Goal: Find specific page/section: Find specific page/section

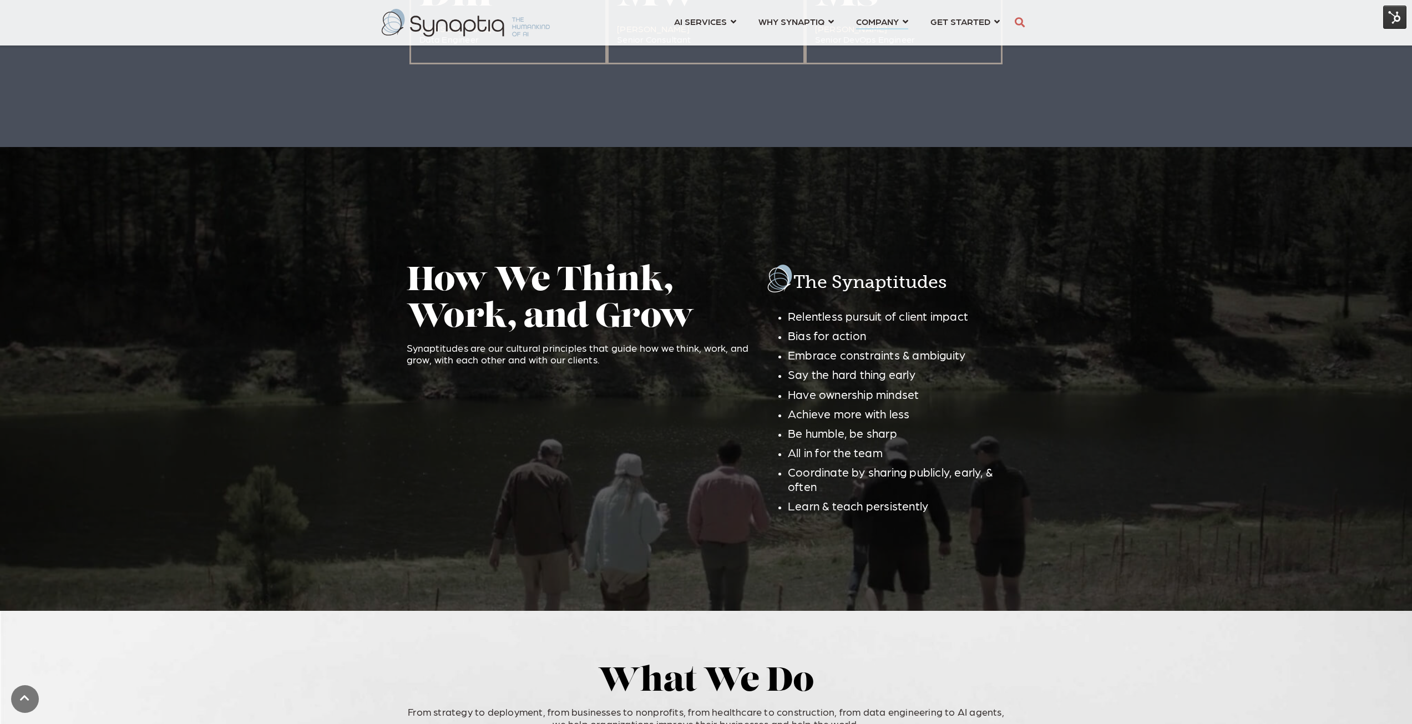
scroll to position [1830, 0]
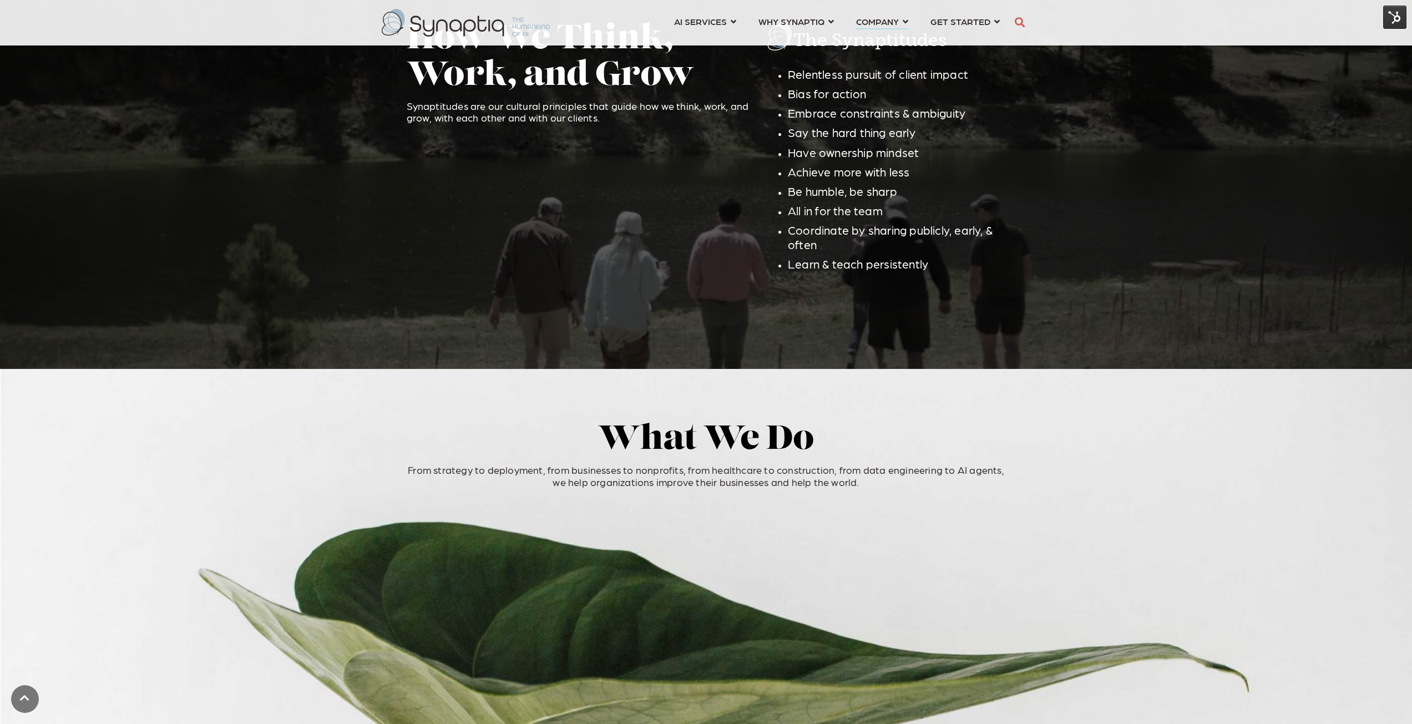
click at [790, 16] on img at bounding box center [1394, 17] width 23 height 23
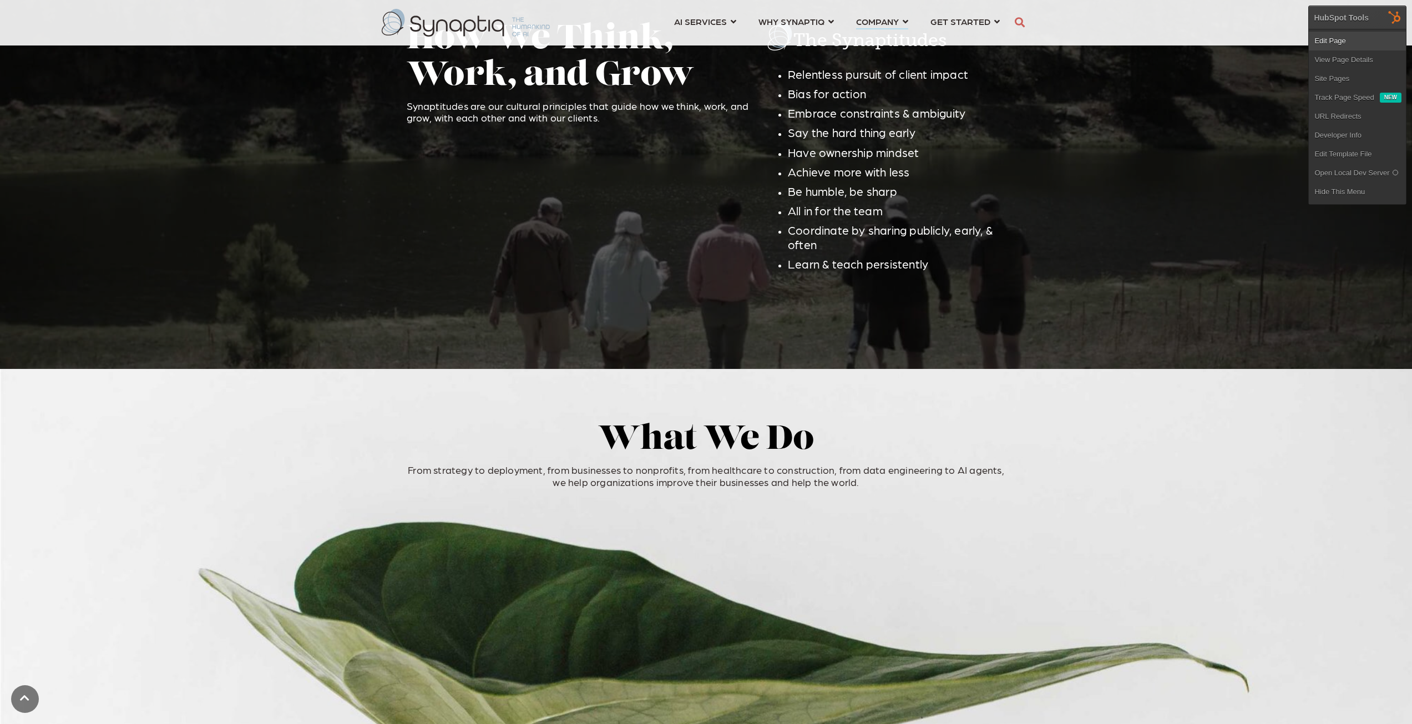
click at [790, 45] on link "Edit Page" at bounding box center [1356, 41] width 97 height 19
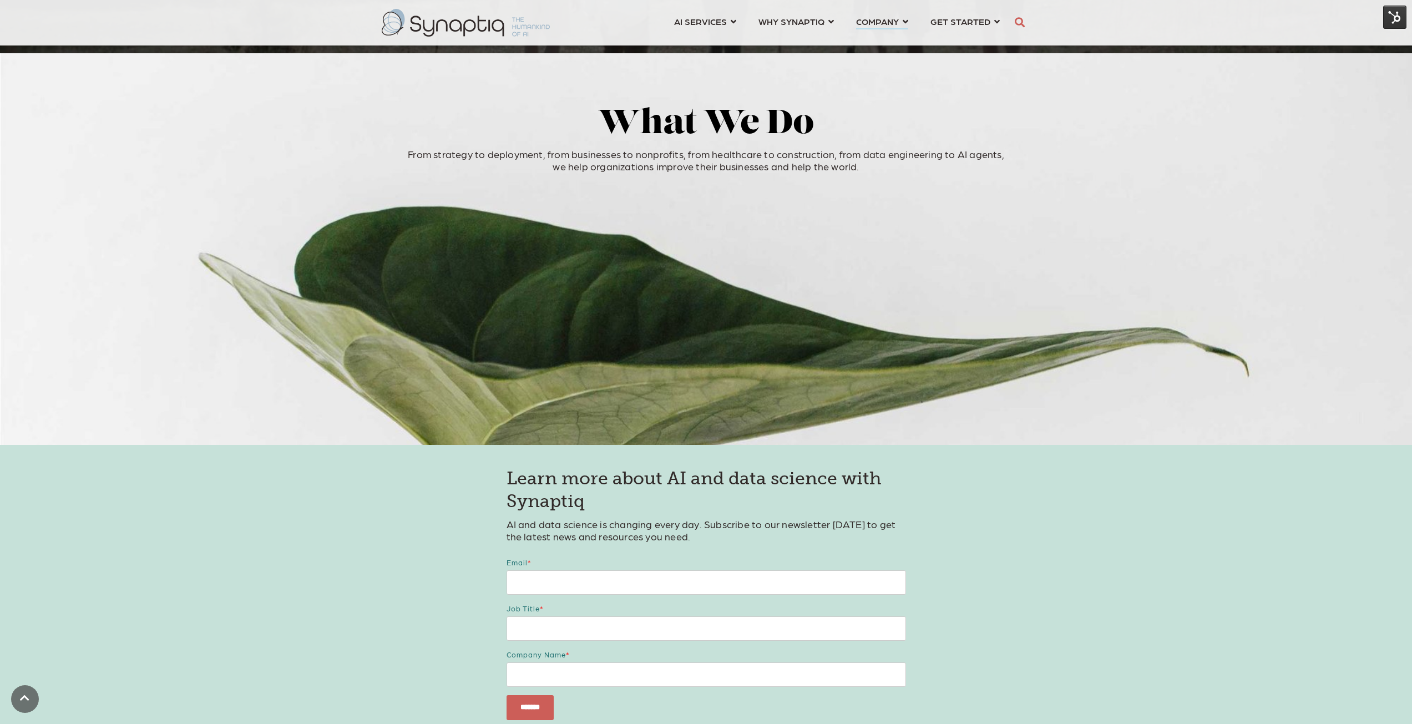
scroll to position [2086, 0]
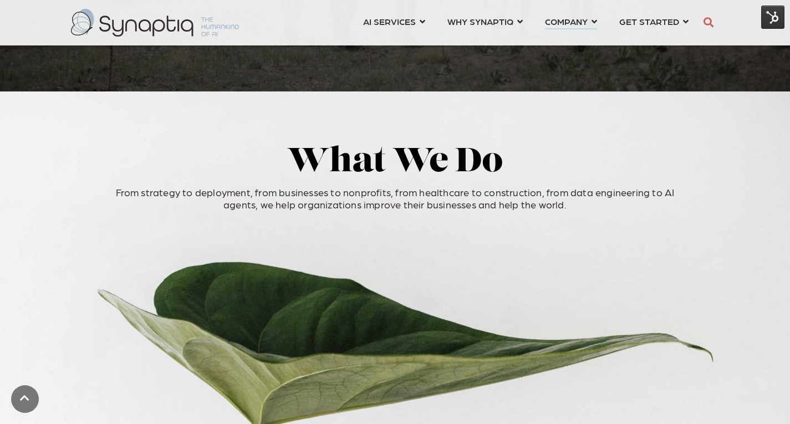
scroll to position [2274, 0]
